Goal: Find specific page/section: Find specific page/section

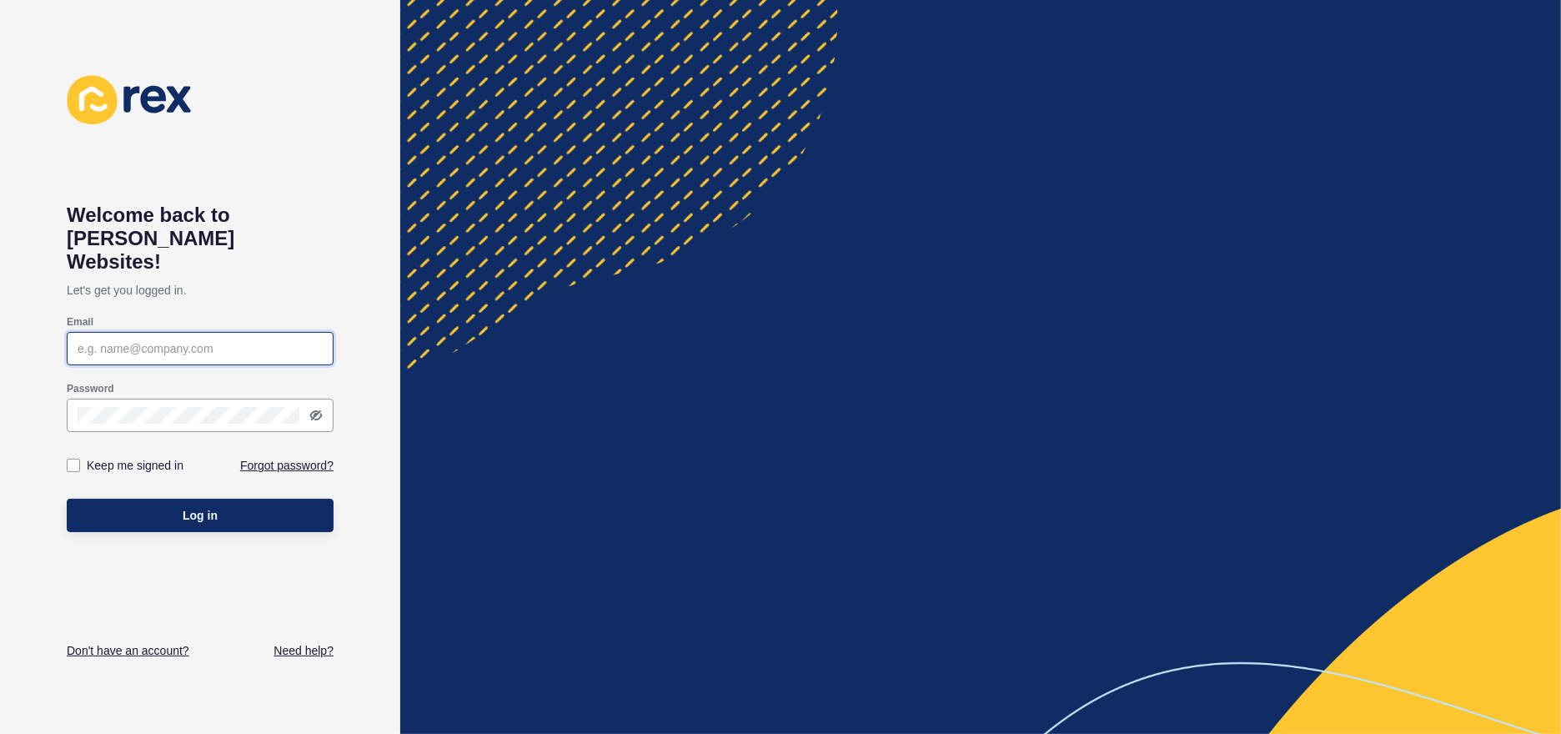
click at [173, 340] on input "Email" at bounding box center [200, 348] width 245 height 17
type input "[EMAIL_ADDRESS][DOMAIN_NAME]"
click at [67, 499] on button "Log in" at bounding box center [200, 515] width 267 height 33
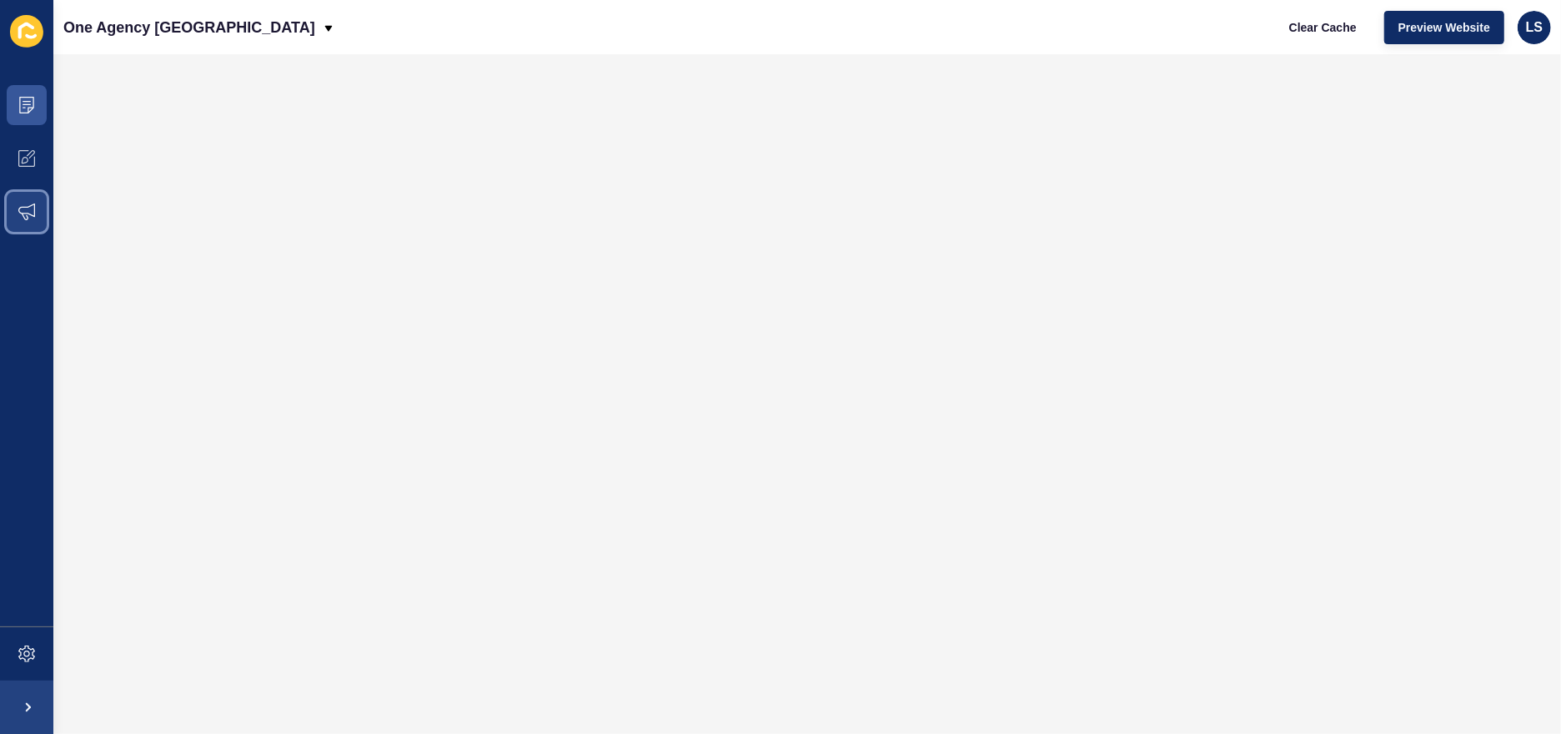
click at [26, 205] on icon at bounding box center [26, 211] width 17 height 17
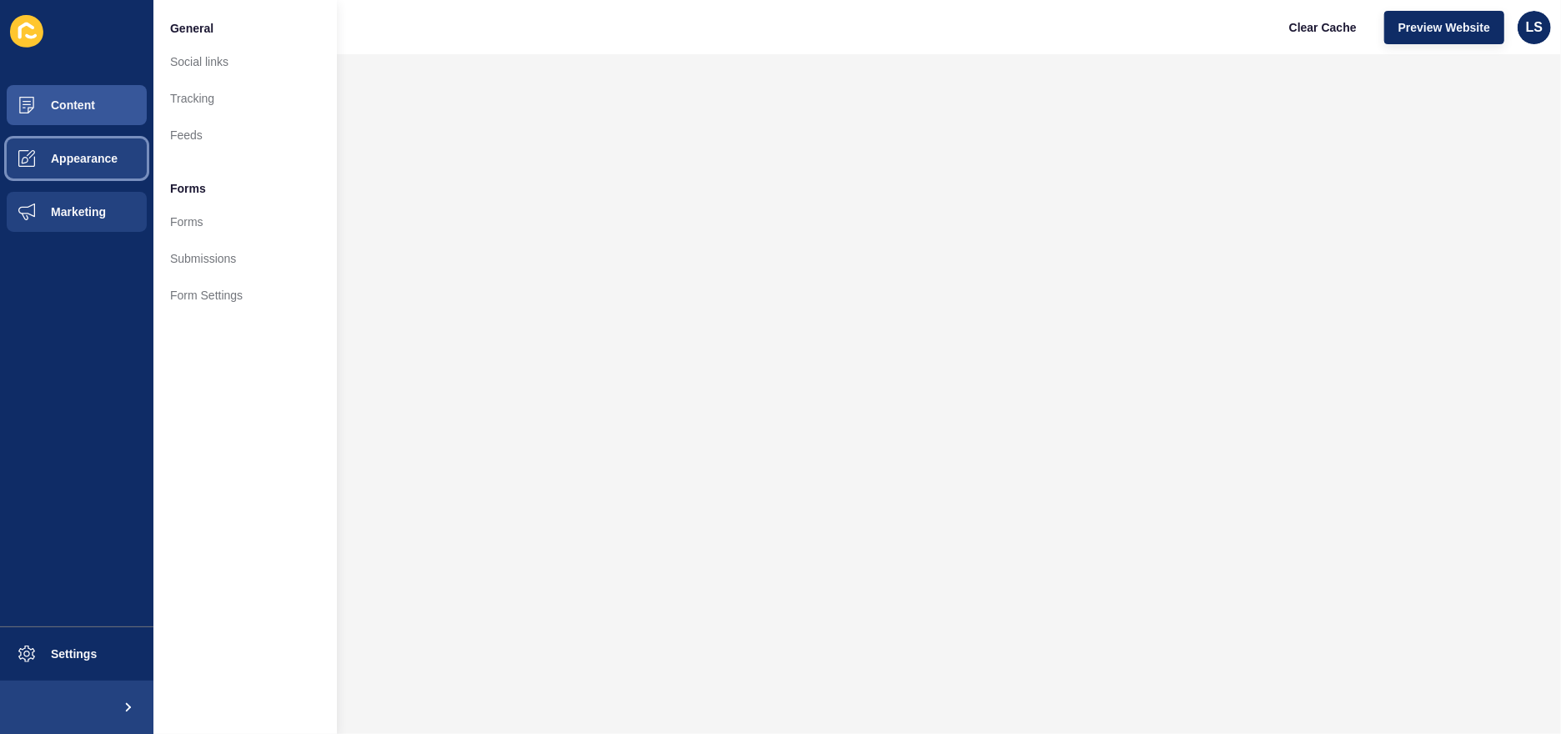
click at [77, 163] on span "Appearance" at bounding box center [57, 158] width 120 height 13
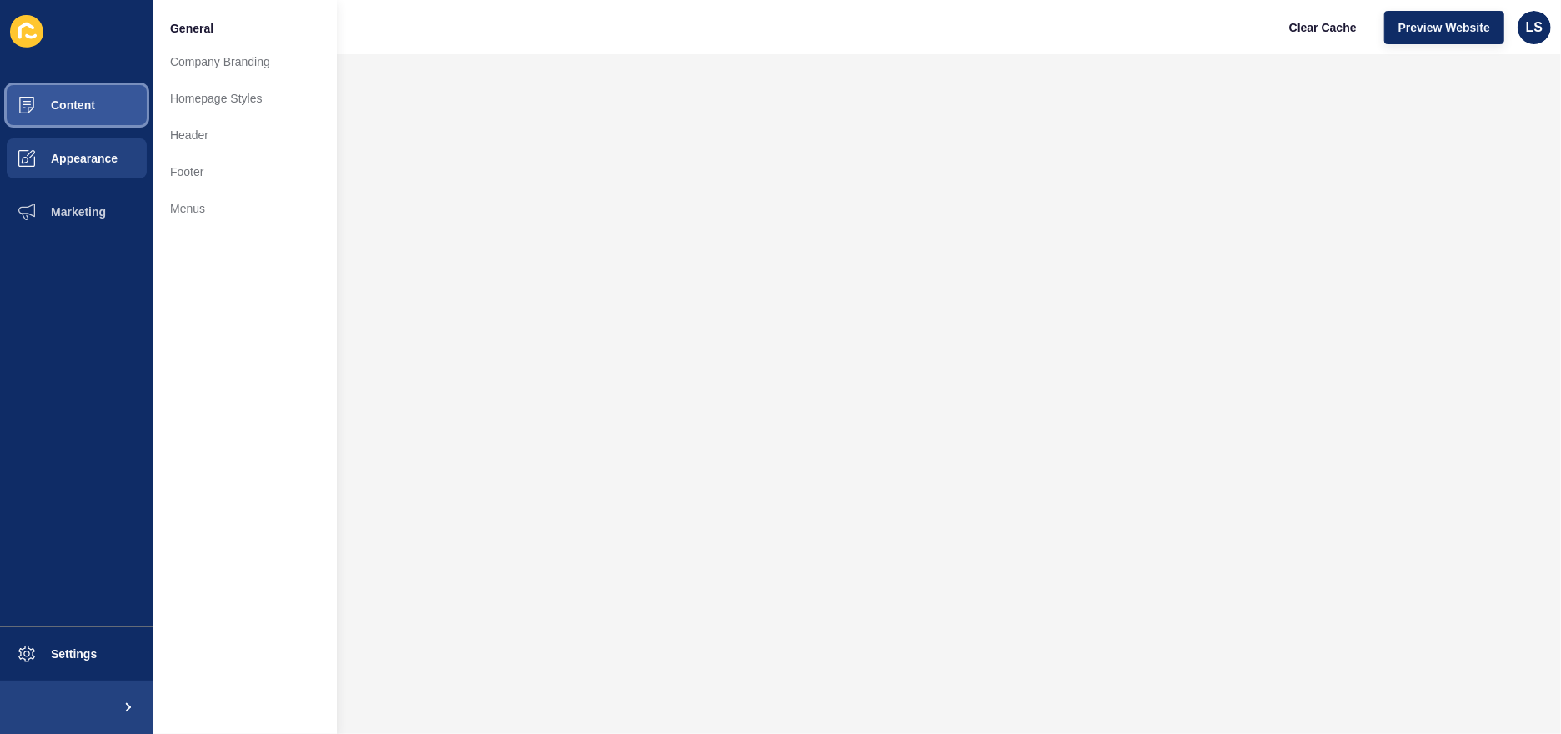
click at [88, 107] on span "Content" at bounding box center [46, 104] width 98 height 13
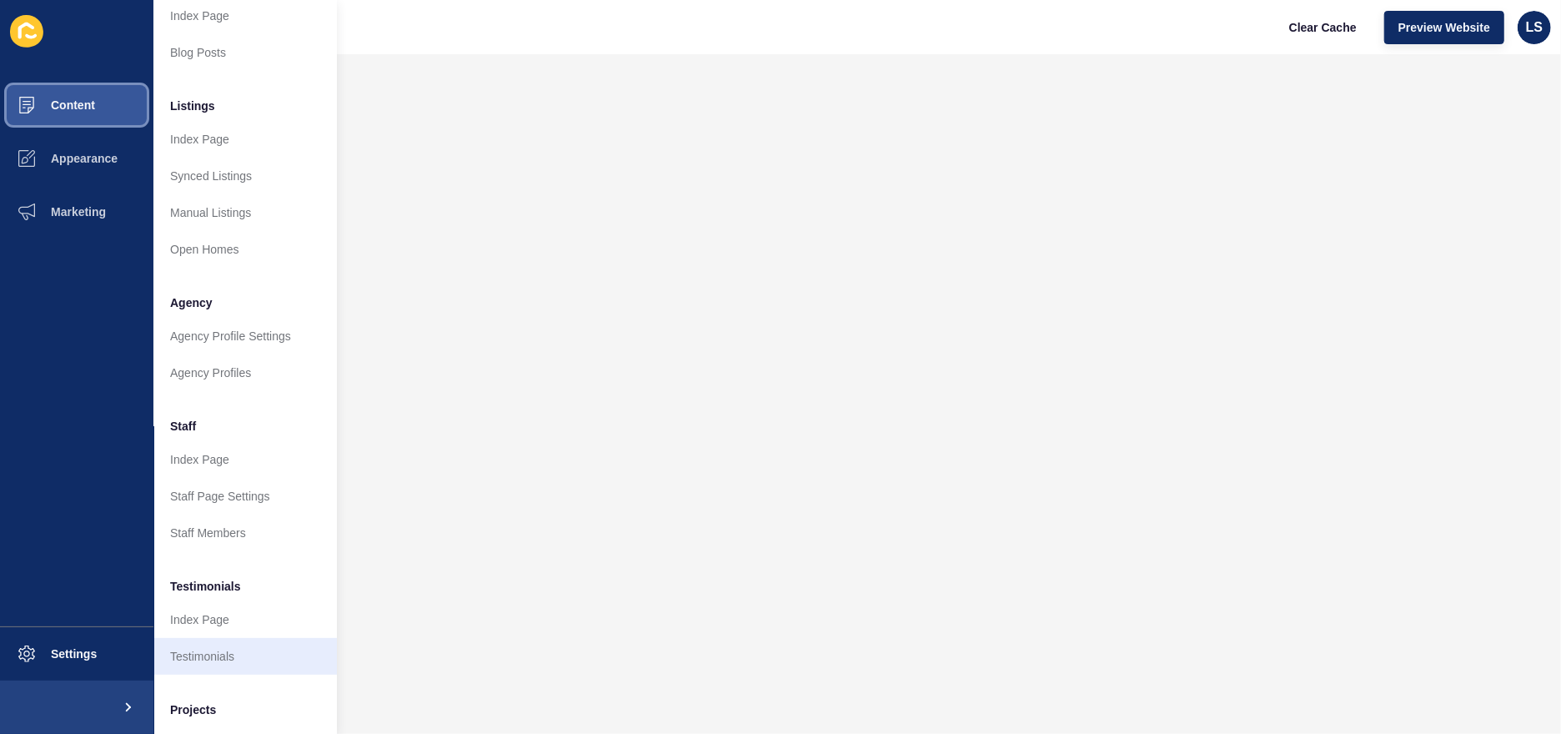
scroll to position [256, 0]
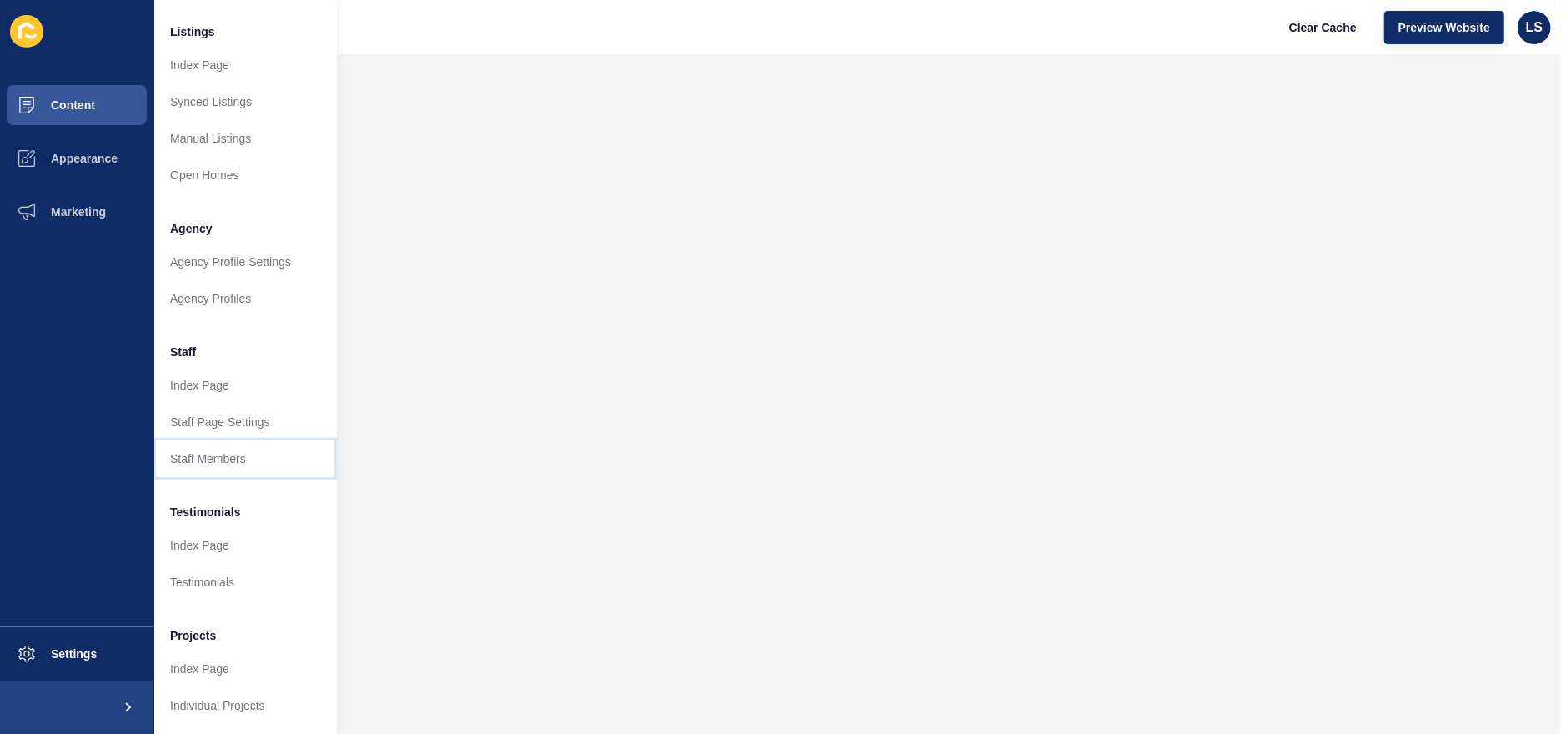
click at [198, 450] on link "Staff Members" at bounding box center [244, 458] width 183 height 37
